Goal: Check status: Check status

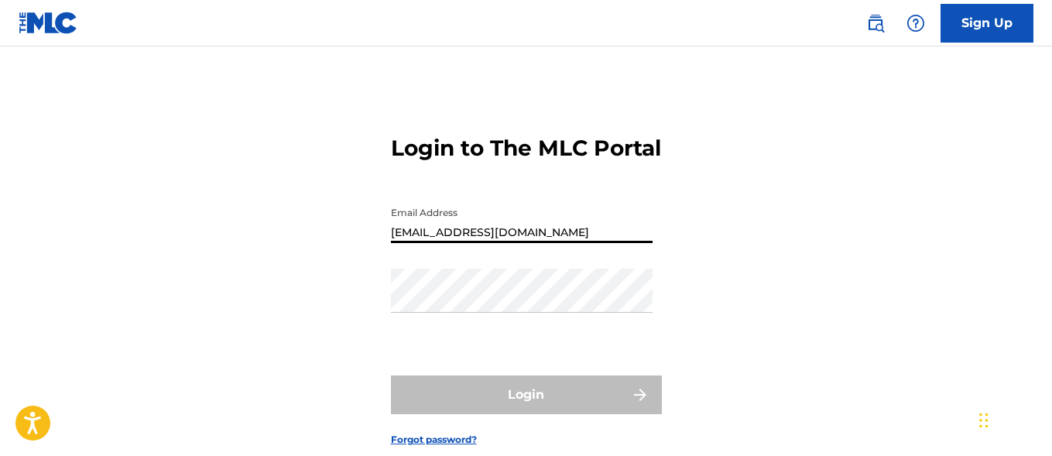
type input "[EMAIL_ADDRESS][DOMAIN_NAME]"
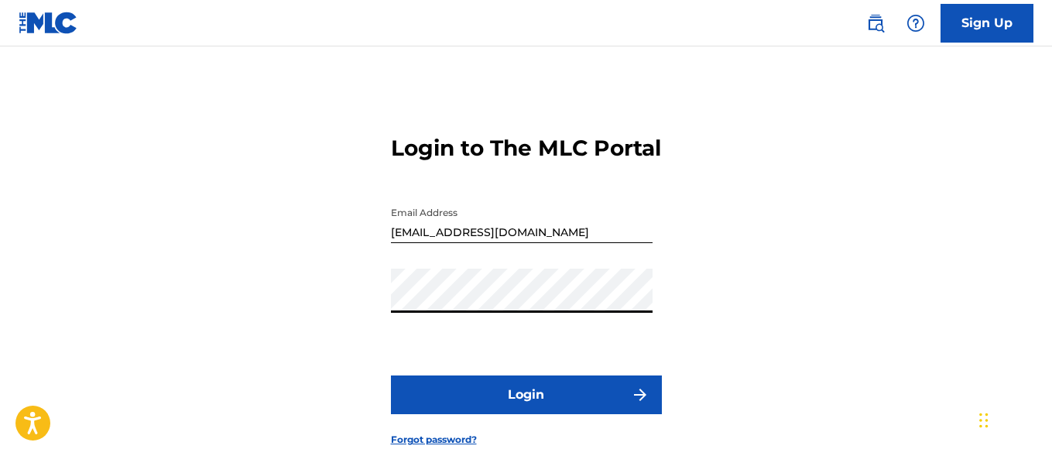
click at [526, 414] on button "Login" at bounding box center [526, 395] width 271 height 39
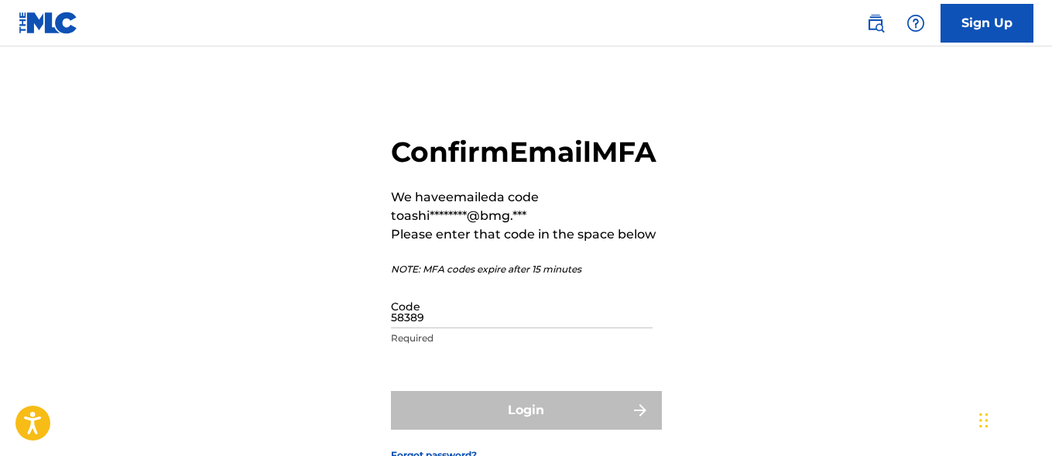
type input "583894"
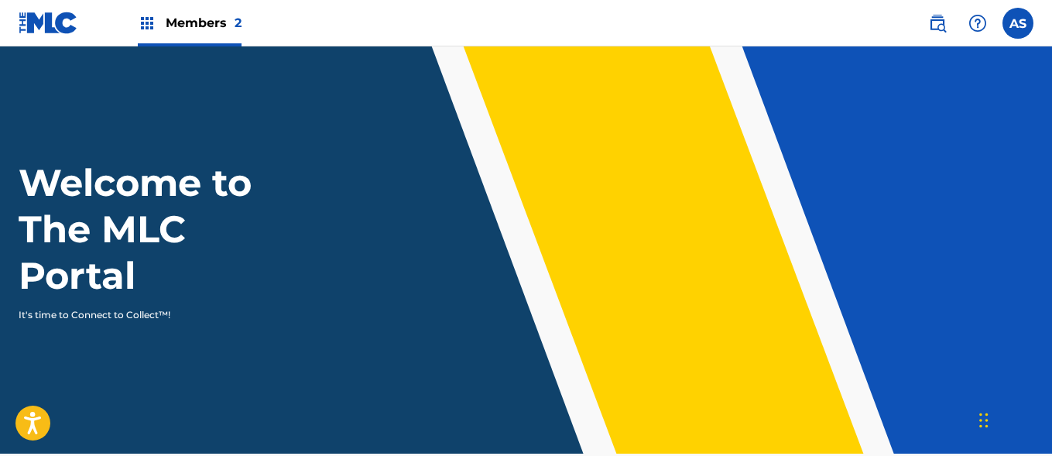
click at [147, 23] on img at bounding box center [147, 23] width 19 height 19
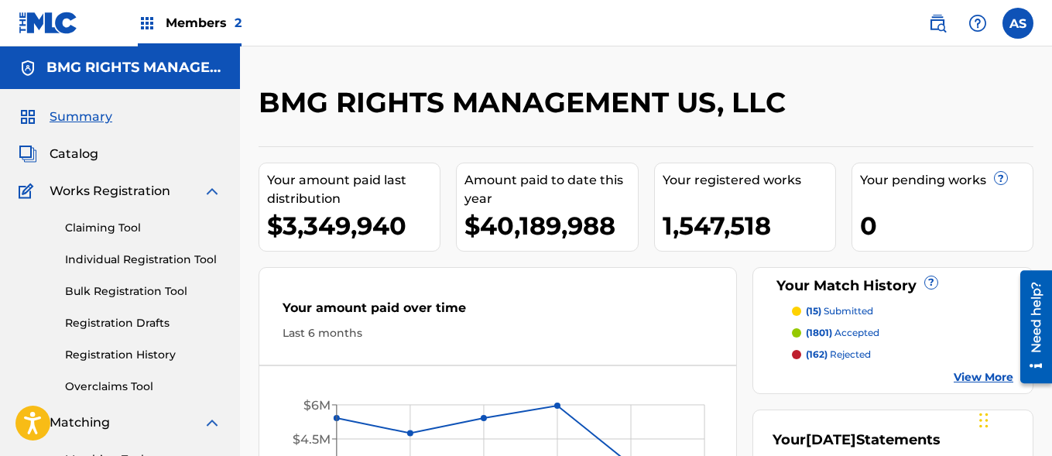
scroll to position [336, 0]
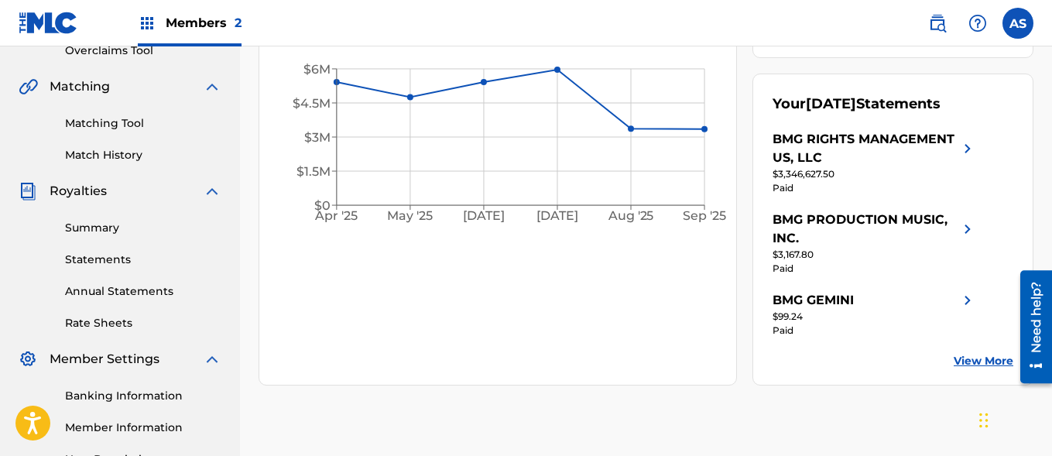
click at [143, 228] on link "Summary" at bounding box center [143, 228] width 156 height 16
